Goal: Book appointment/travel/reservation

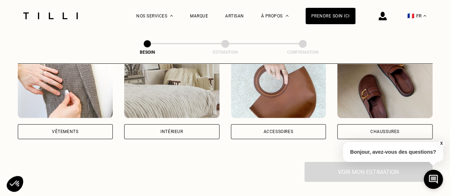
scroll to position [166, 0]
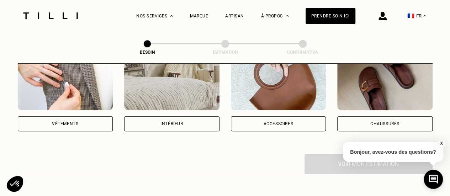
click at [356, 116] on div "Chaussures" at bounding box center [384, 123] width 95 height 15
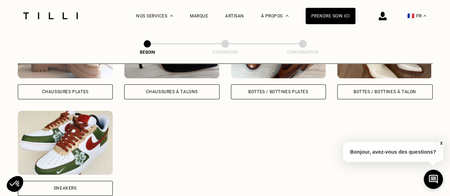
scroll to position [415, 0]
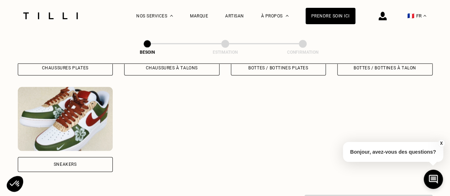
click at [103, 108] on img at bounding box center [65, 119] width 95 height 64
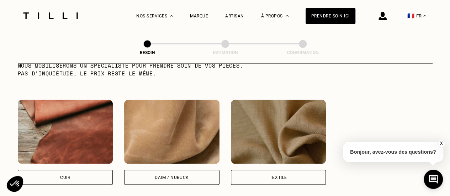
scroll to position [665, 0]
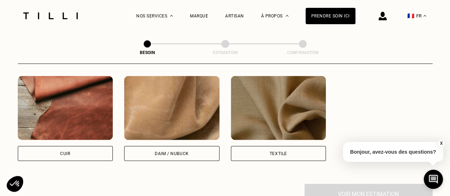
click at [258, 146] on div "Textile" at bounding box center [278, 153] width 95 height 15
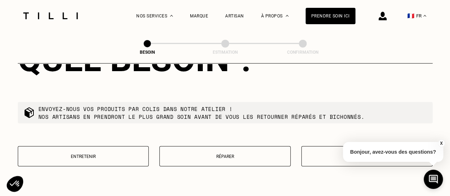
scroll to position [882, 0]
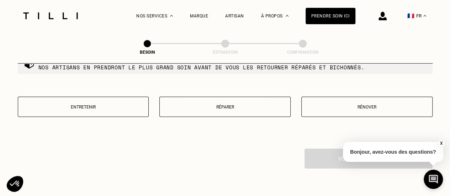
click at [248, 105] on p "Réparer" at bounding box center [224, 107] width 123 height 5
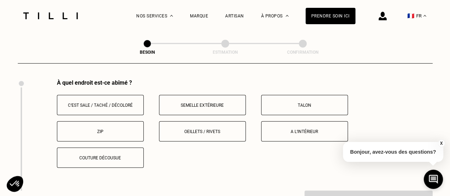
scroll to position [944, 0]
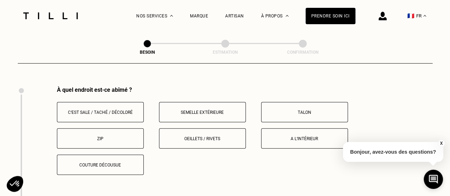
drag, startPoint x: 114, startPoint y: 154, endPoint x: 133, endPoint y: 155, distance: 18.9
click at [114, 155] on button "Couture décousue" at bounding box center [100, 165] width 87 height 20
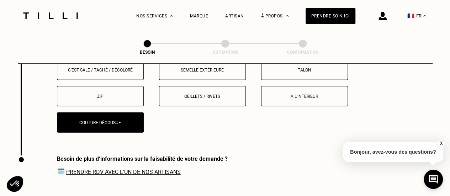
click at [284, 94] on p "A l‘intérieur" at bounding box center [304, 96] width 79 height 5
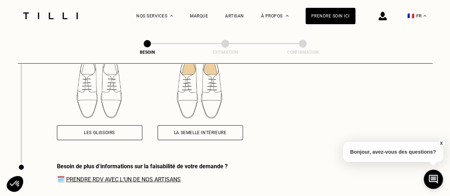
scroll to position [1105, 0]
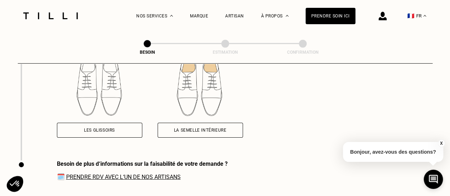
click at [114, 130] on div "Les glissoirs" at bounding box center [99, 130] width 85 height 15
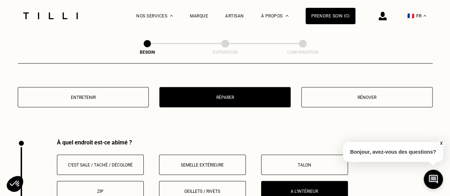
scroll to position [915, 0]
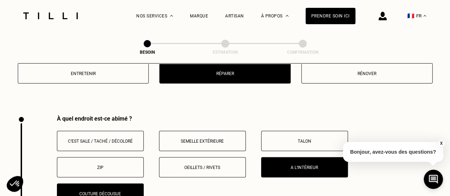
click at [208, 140] on button "Semelle extérieure" at bounding box center [202, 141] width 87 height 20
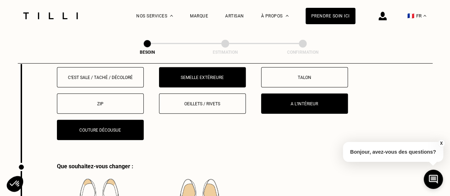
scroll to position [939, 0]
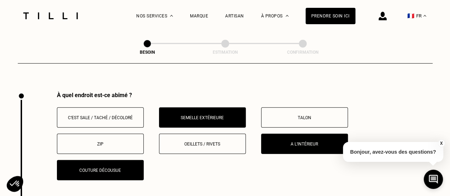
click at [205, 115] on p "Semelle extérieure" at bounding box center [202, 117] width 79 height 5
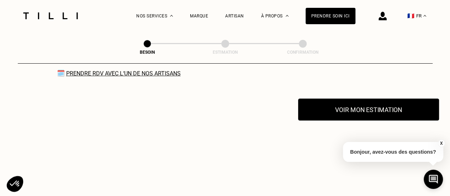
scroll to position [1200, 0]
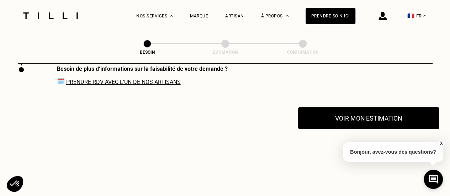
click at [358, 115] on button "Voir mon estimation" at bounding box center [368, 118] width 141 height 22
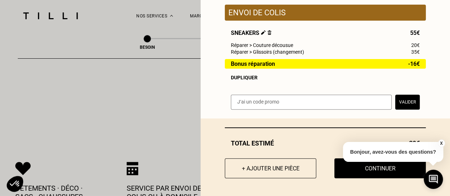
scroll to position [1247, 0]
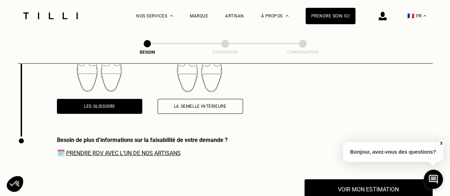
drag, startPoint x: 176, startPoint y: 124, endPoint x: 202, endPoint y: 110, distance: 29.6
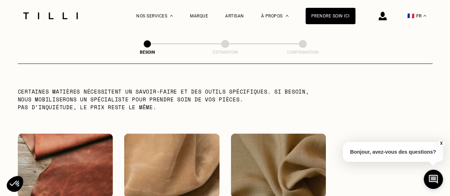
scroll to position [0, 0]
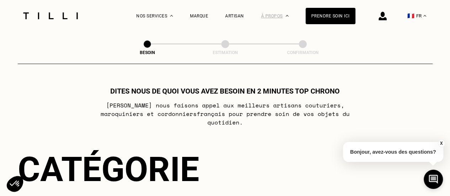
drag, startPoint x: 228, startPoint y: 178, endPoint x: 290, endPoint y: 21, distance: 169.2
click at [68, 9] on div at bounding box center [51, 16] width 60 height 32
click at [68, 13] on img at bounding box center [51, 15] width 60 height 7
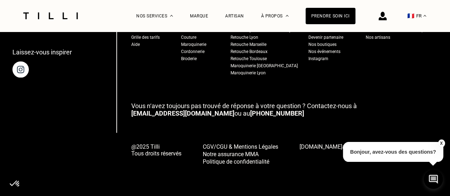
scroll to position [1838, 0]
drag, startPoint x: 195, startPoint y: 41, endPoint x: 189, endPoint y: 133, distance: 92.3
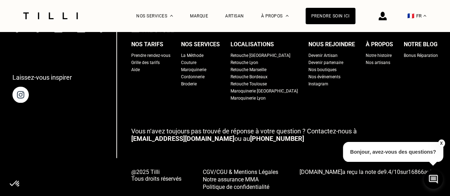
scroll to position [1784, 0]
